Goal: Task Accomplishment & Management: Manage account settings

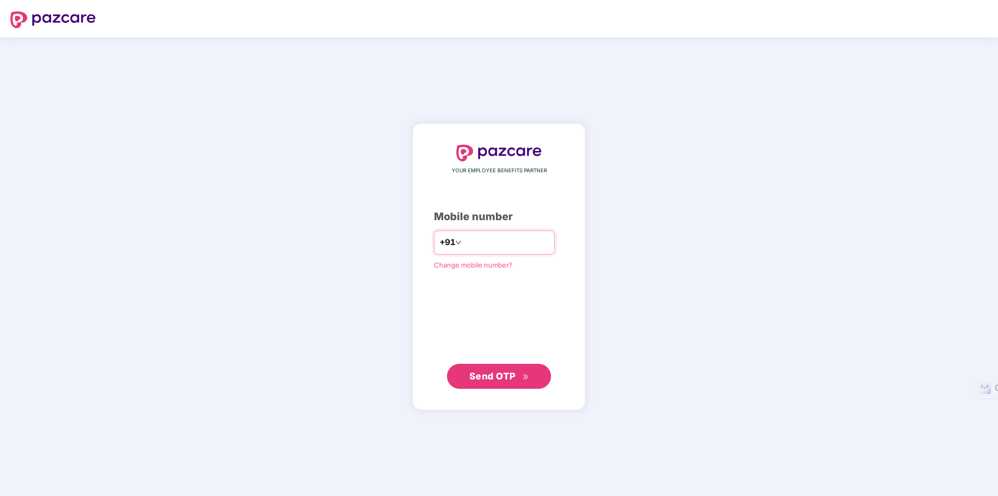
type input "**********"
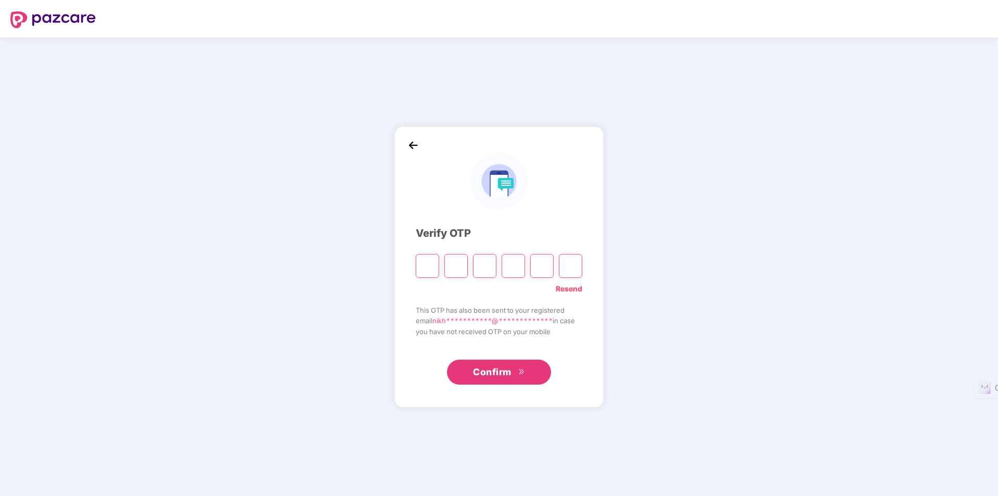
type input "*"
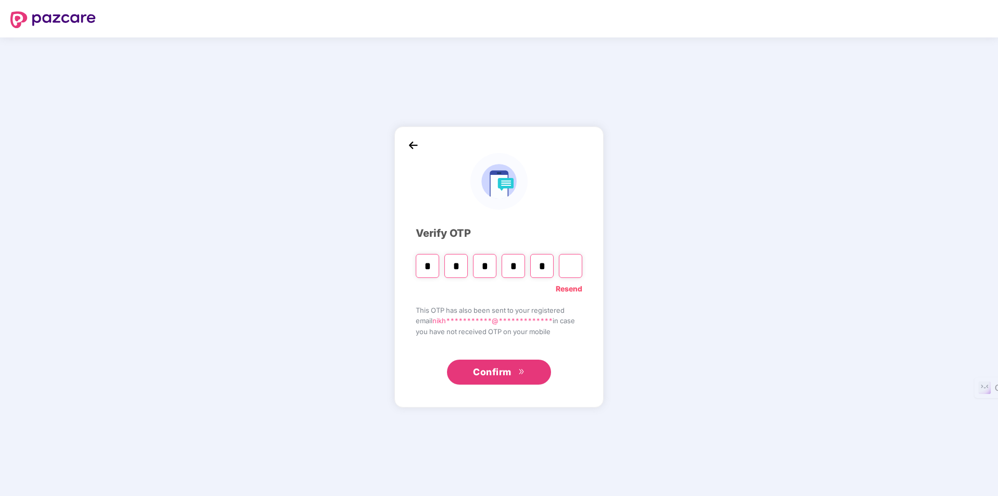
type input "*"
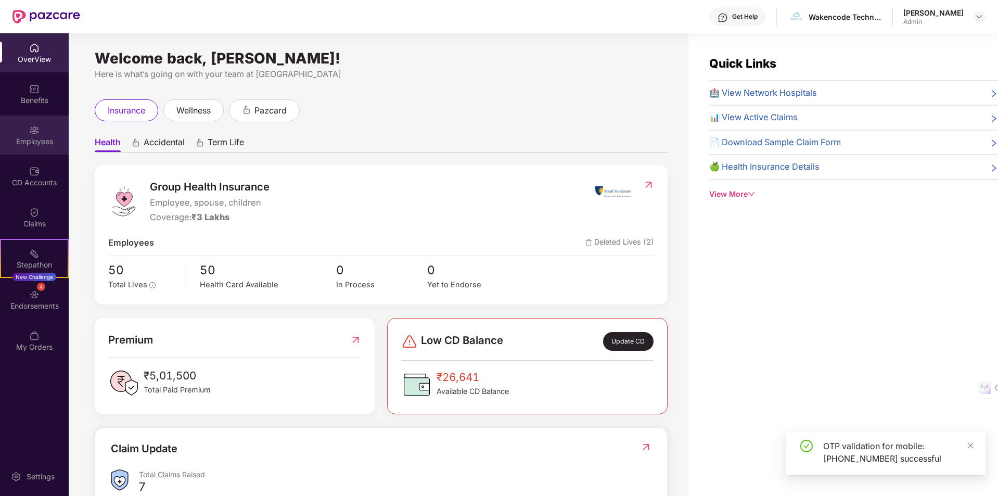
click at [34, 144] on div "Employees" at bounding box center [34, 141] width 69 height 10
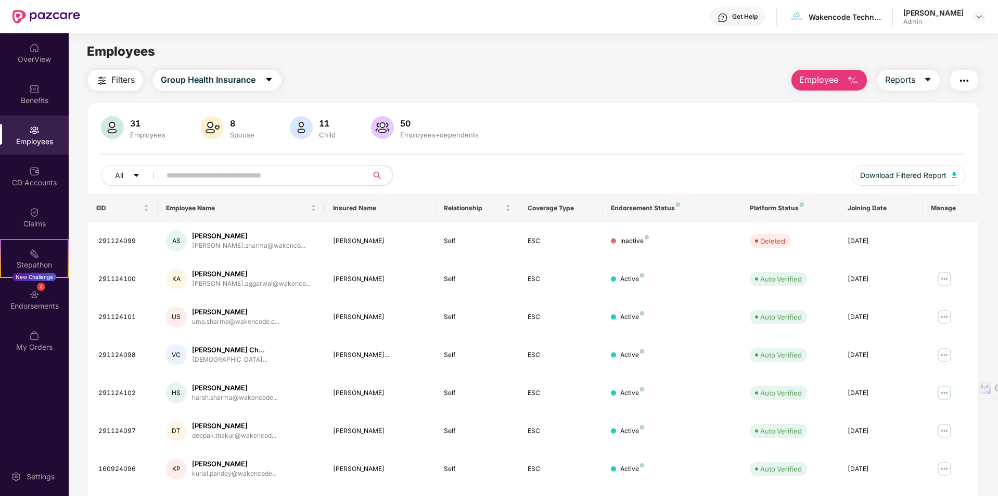
click at [261, 177] on input "text" at bounding box center [259, 176] width 187 height 16
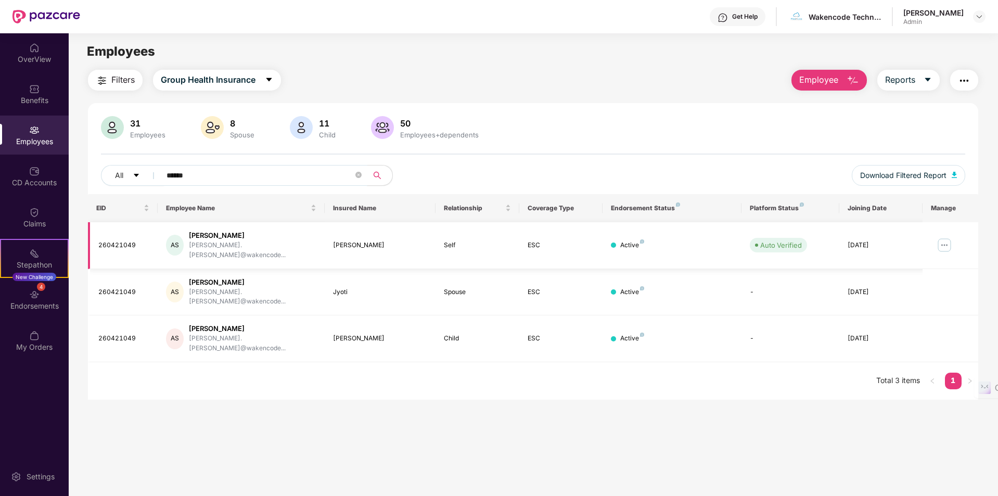
type input "******"
click at [945, 239] on img at bounding box center [944, 245] width 17 height 17
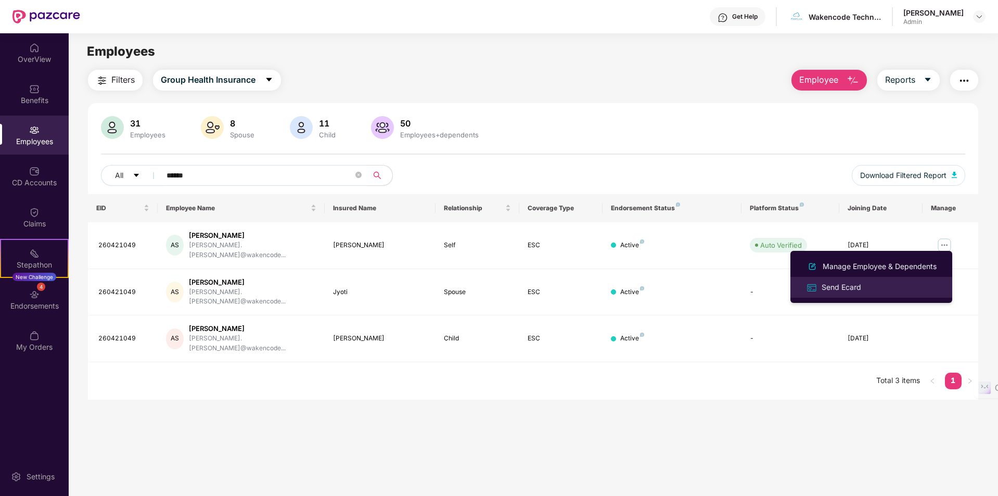
click at [848, 290] on div "Send Ecard" at bounding box center [841, 286] width 44 height 11
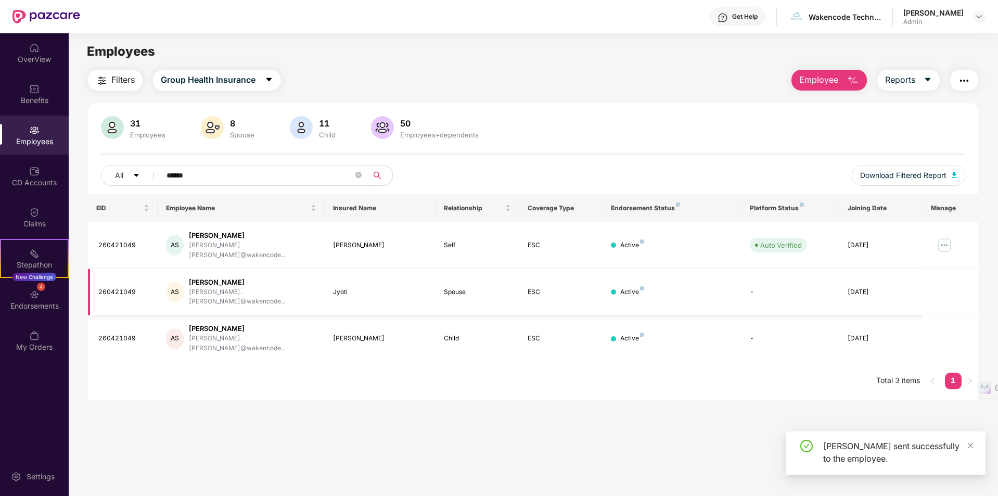
click at [139, 287] on div "260421049" at bounding box center [123, 292] width 51 height 10
click at [622, 287] on div "Active" at bounding box center [632, 292] width 24 height 10
click at [966, 79] on img "button" at bounding box center [964, 80] width 12 height 12
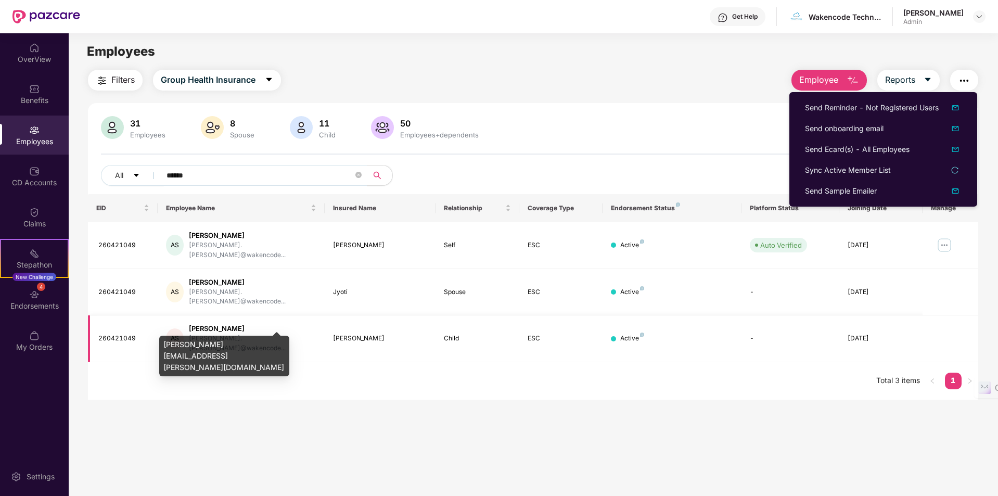
click at [235, 334] on div "[PERSON_NAME].[PERSON_NAME]@wakencode..." at bounding box center [252, 344] width 127 height 20
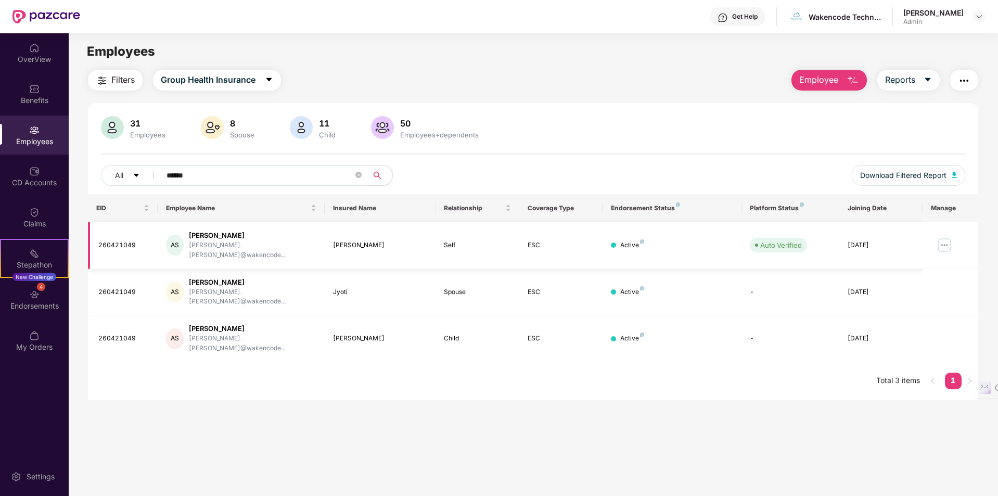
click at [321, 241] on td "AS [PERSON_NAME] [PERSON_NAME].[PERSON_NAME]@wakencode..." at bounding box center [241, 245] width 167 height 47
click at [944, 242] on img at bounding box center [944, 245] width 17 height 17
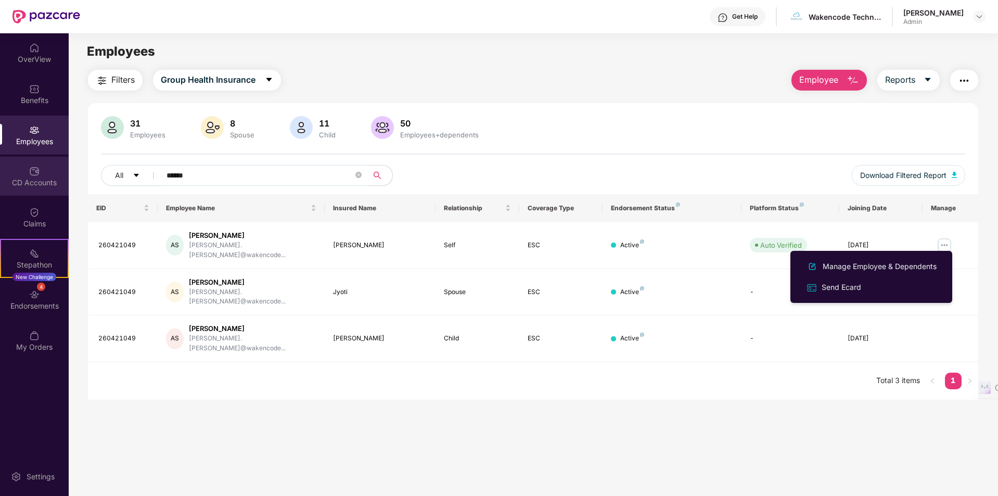
click at [38, 185] on div "CD Accounts" at bounding box center [34, 182] width 69 height 10
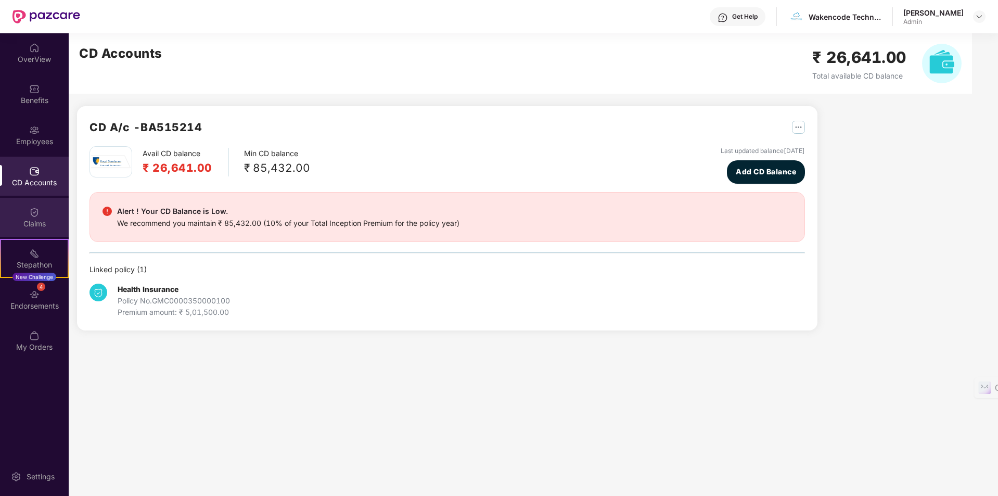
click at [33, 219] on div "Claims" at bounding box center [34, 224] width 69 height 10
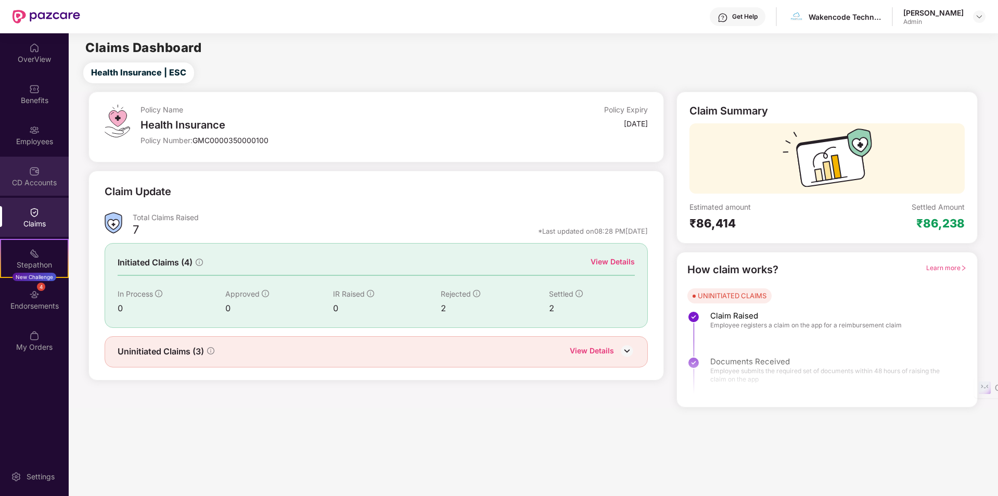
click at [41, 174] on div "CD Accounts" at bounding box center [34, 176] width 69 height 39
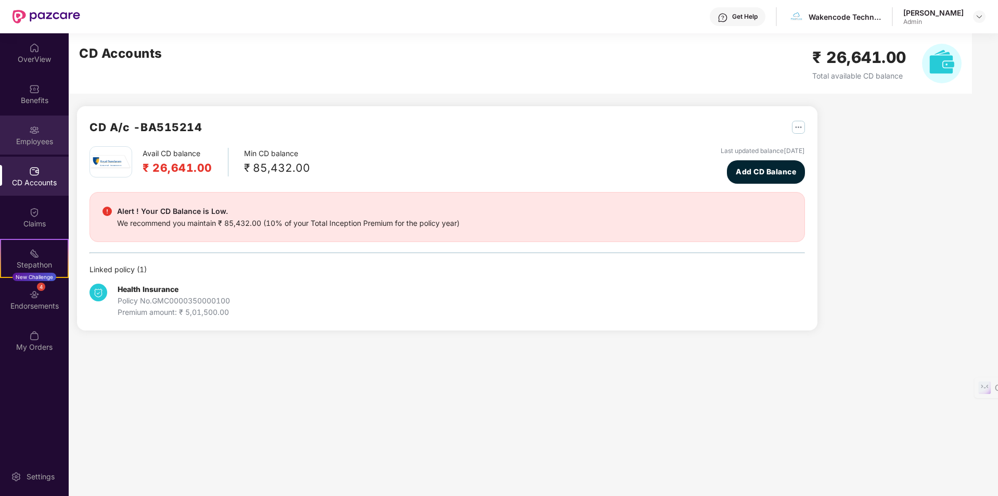
click at [37, 129] on img at bounding box center [34, 130] width 10 height 10
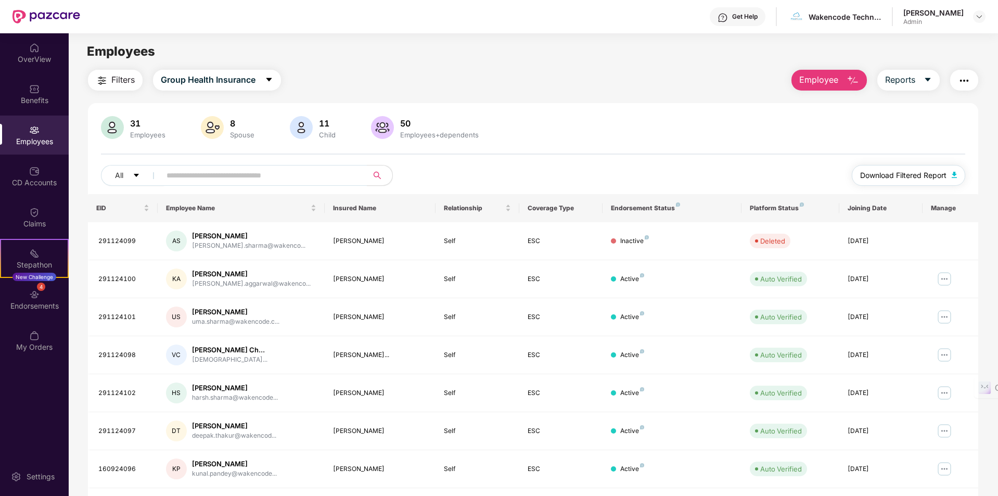
click at [952, 175] on img "button" at bounding box center [954, 175] width 5 height 6
click at [32, 339] on img at bounding box center [34, 335] width 10 height 10
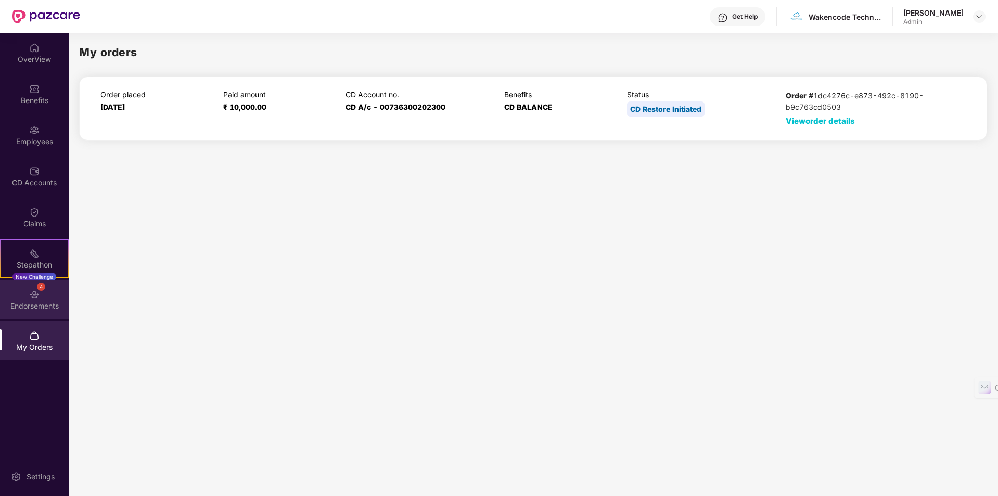
click at [37, 299] on img at bounding box center [34, 294] width 10 height 10
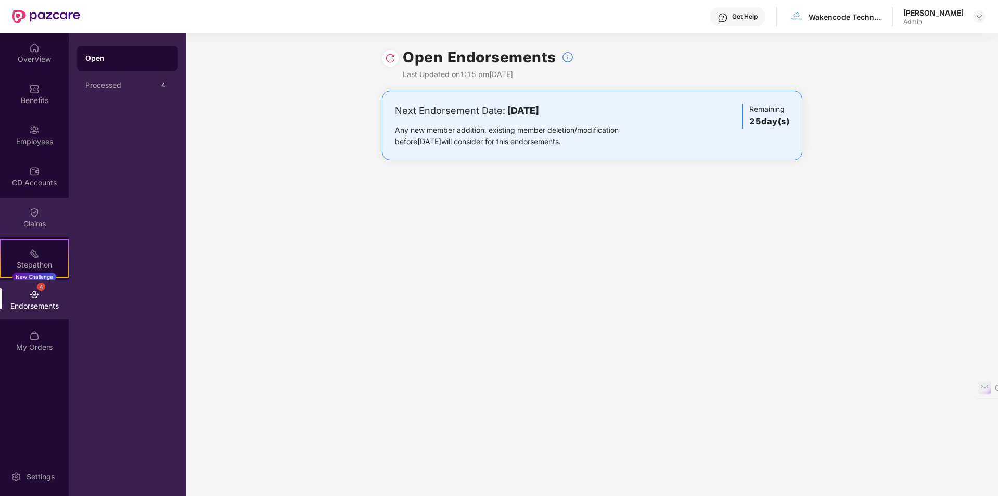
click at [33, 221] on div "Claims" at bounding box center [34, 224] width 69 height 10
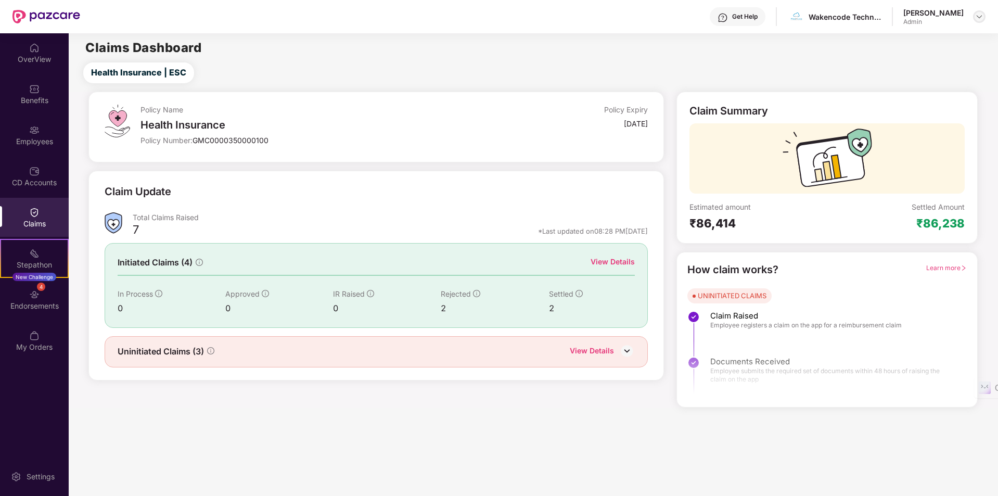
click at [983, 20] on img at bounding box center [979, 16] width 8 height 8
click at [755, 14] on div "Get Help" at bounding box center [744, 16] width 25 height 8
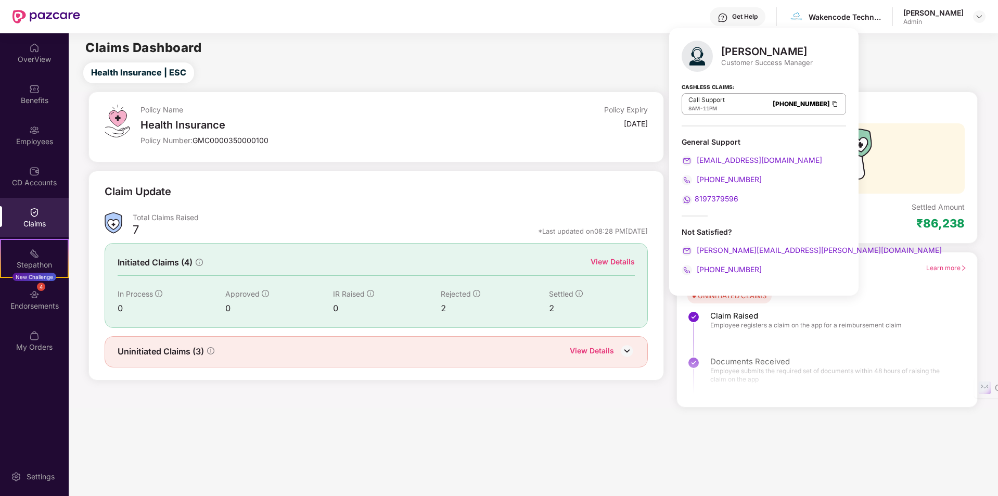
click at [227, 437] on main "Claims Dashboard Health Insurance | ESC Policy Name Health Insurance Policy Num…" at bounding box center [533, 264] width 929 height 463
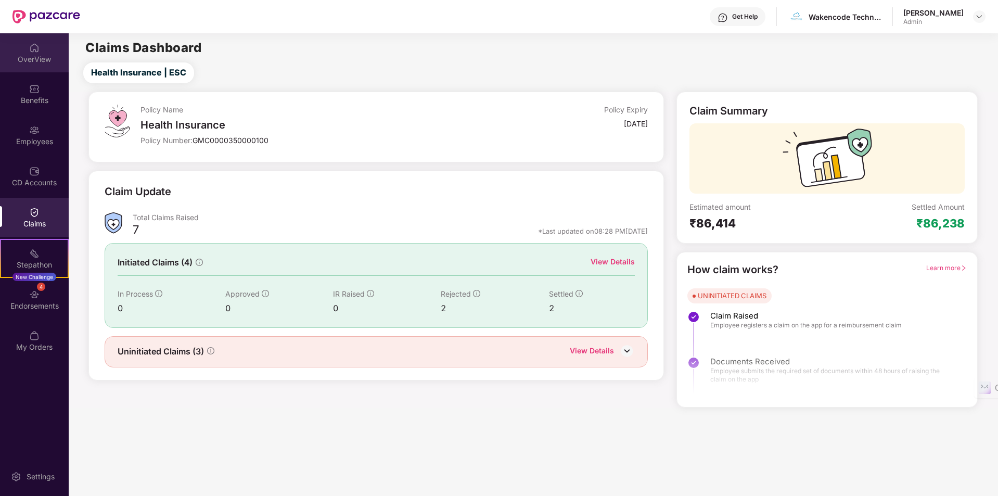
click at [32, 44] on img at bounding box center [34, 48] width 10 height 10
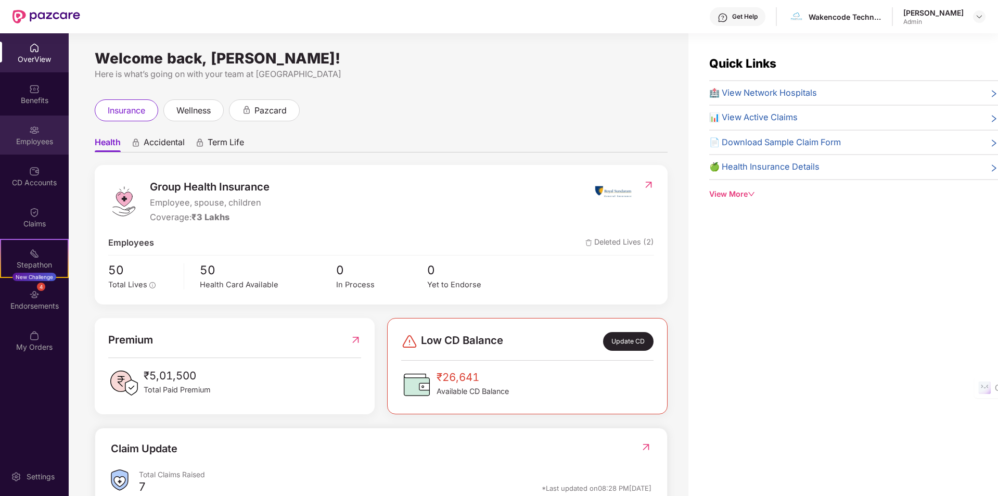
click at [34, 143] on div "Employees" at bounding box center [34, 141] width 69 height 10
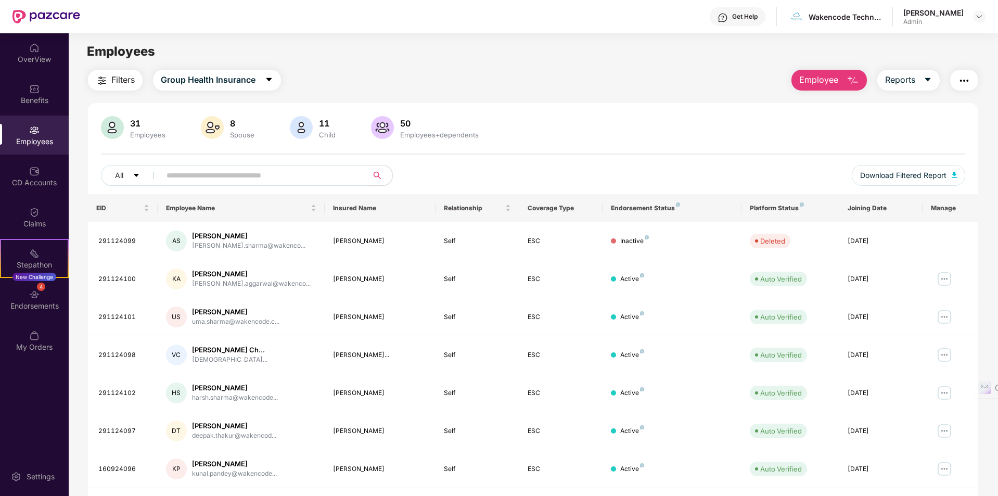
click at [959, 77] on img "button" at bounding box center [964, 80] width 12 height 12
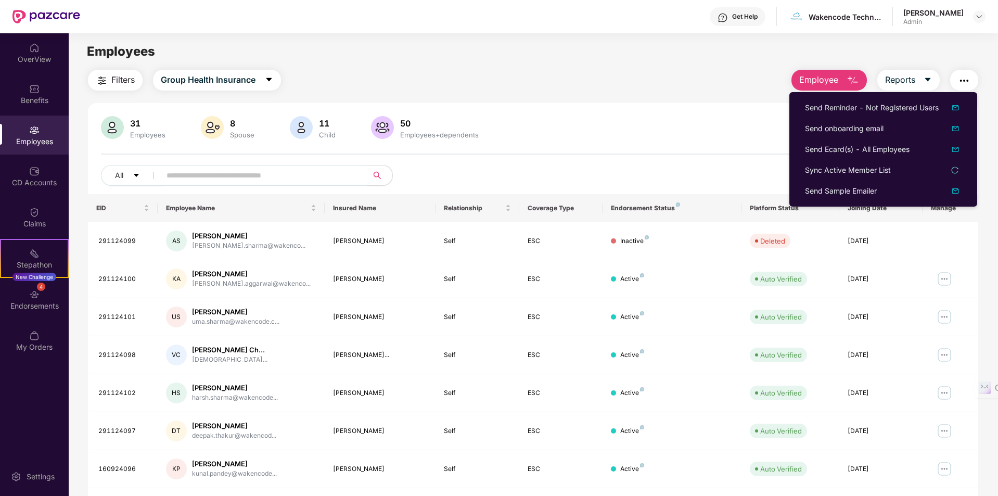
click at [314, 65] on main "Employees Filters Group Health Insurance Employee Reports 31 Employees 8 Spouse…" at bounding box center [533, 281] width 929 height 496
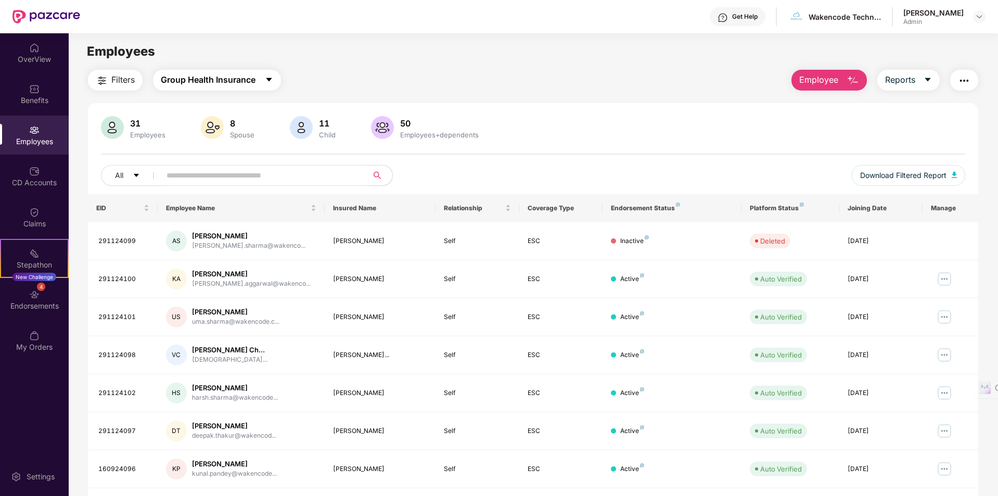
click at [265, 79] on button "Group Health Insurance" at bounding box center [217, 80] width 128 height 21
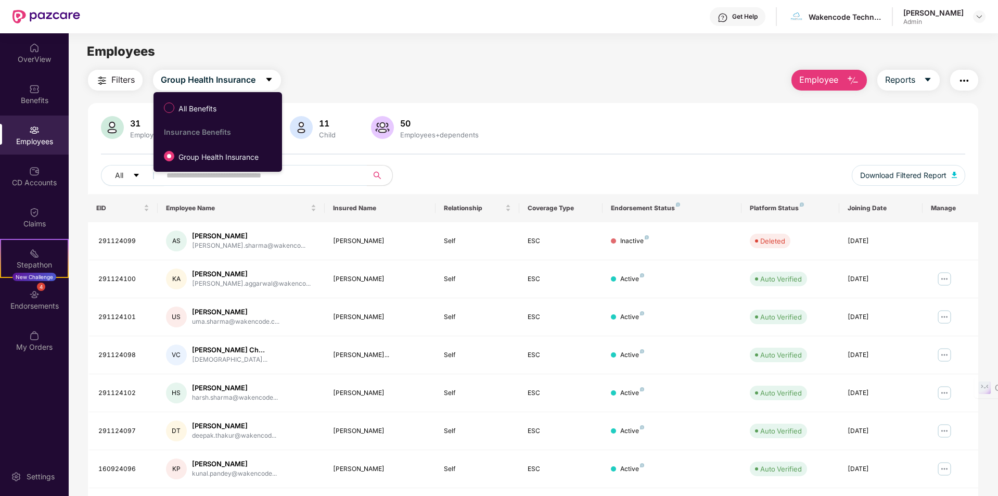
click at [123, 83] on span "Filters" at bounding box center [122, 79] width 23 height 13
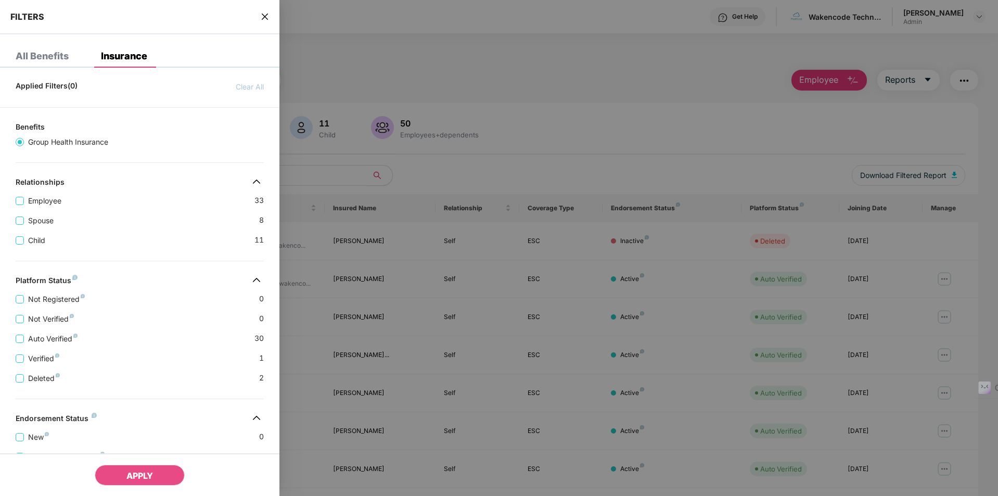
click at [315, 30] on div at bounding box center [499, 248] width 998 height 496
click at [315, 68] on div at bounding box center [499, 248] width 998 height 496
click at [267, 23] on div "FILTERS" at bounding box center [139, 17] width 279 height 34
click at [265, 16] on icon "close" at bounding box center [265, 17] width 6 height 6
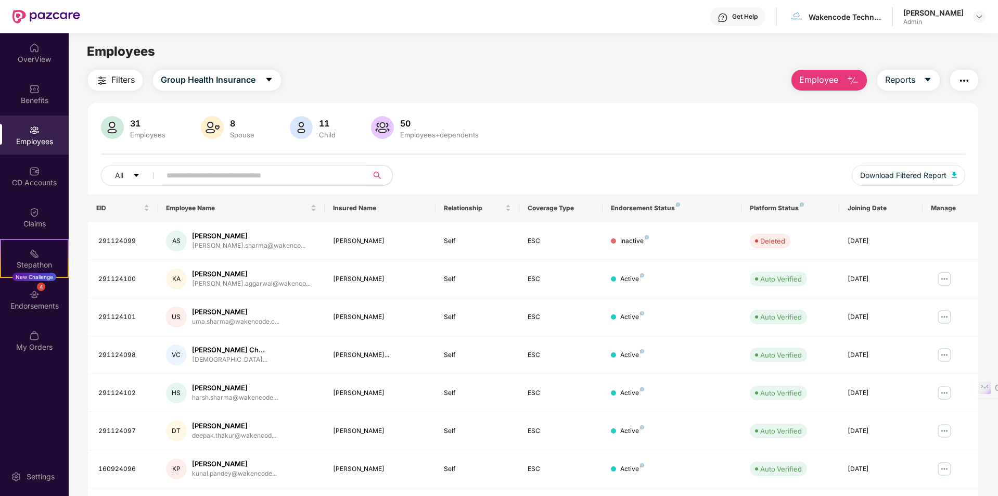
click at [289, 174] on input "text" at bounding box center [259, 176] width 187 height 16
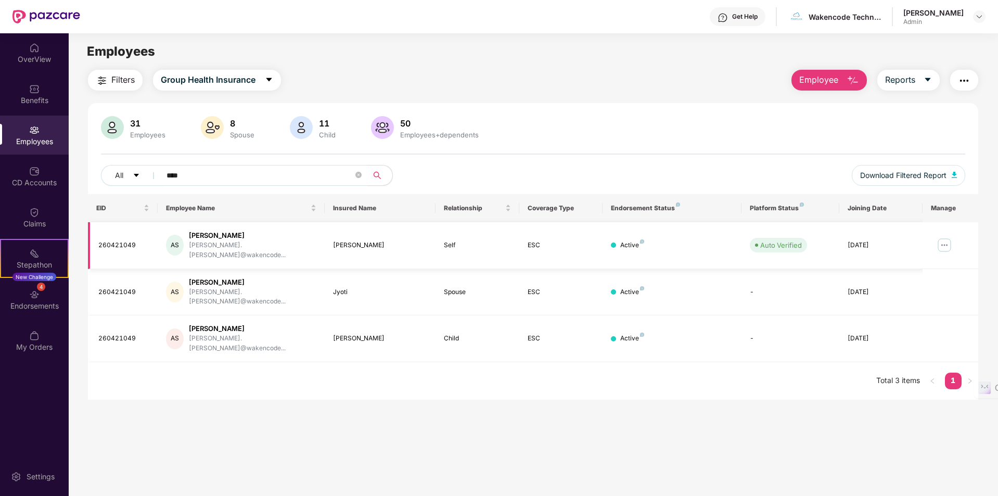
type input "****"
click at [947, 239] on img at bounding box center [944, 245] width 17 height 17
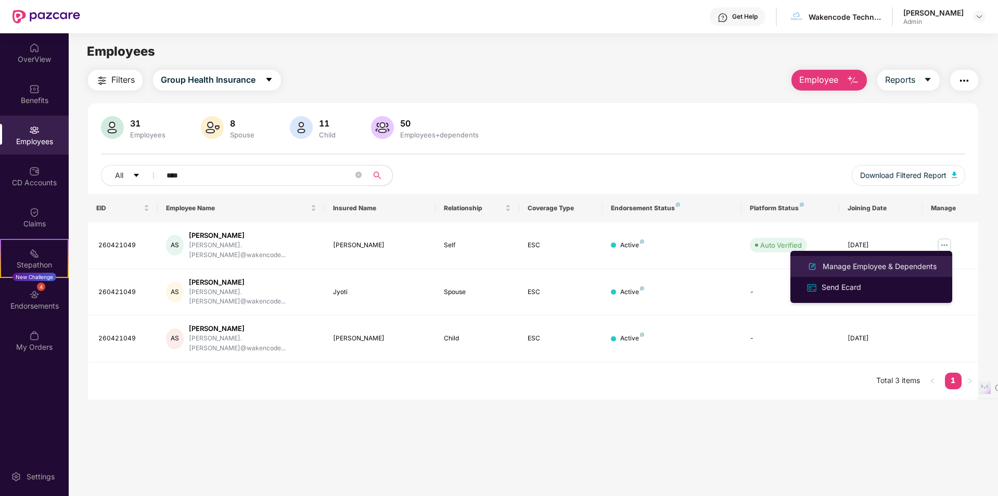
click at [918, 268] on div "Manage Employee & Dependents" at bounding box center [880, 266] width 118 height 11
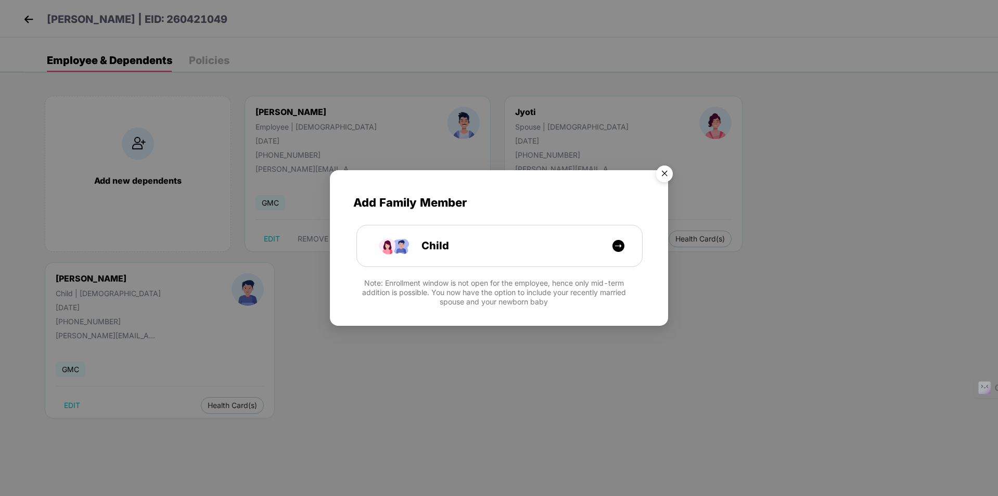
click at [665, 174] on img "Close" at bounding box center [664, 175] width 29 height 29
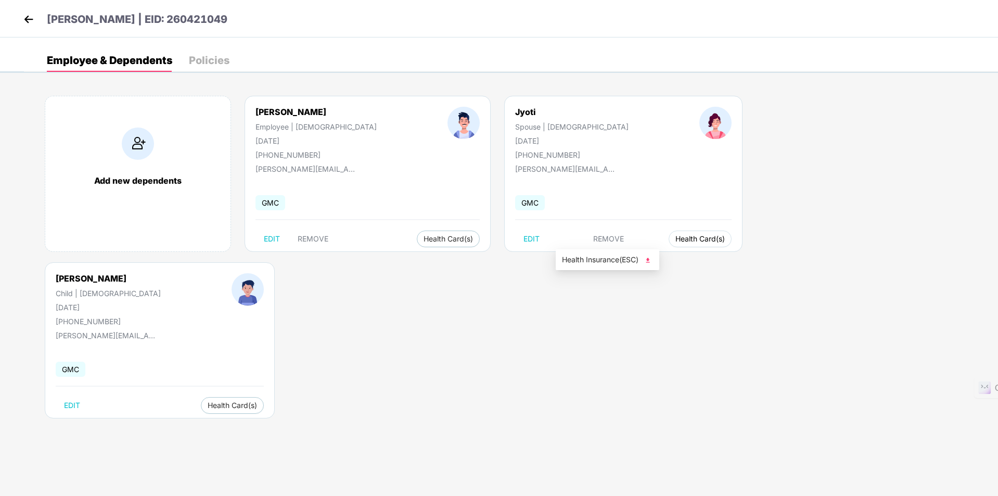
click at [675, 240] on span "Health Card(s)" at bounding box center [699, 238] width 49 height 5
click at [651, 264] on img at bounding box center [648, 260] width 10 height 10
